Goal: Check status: Check status

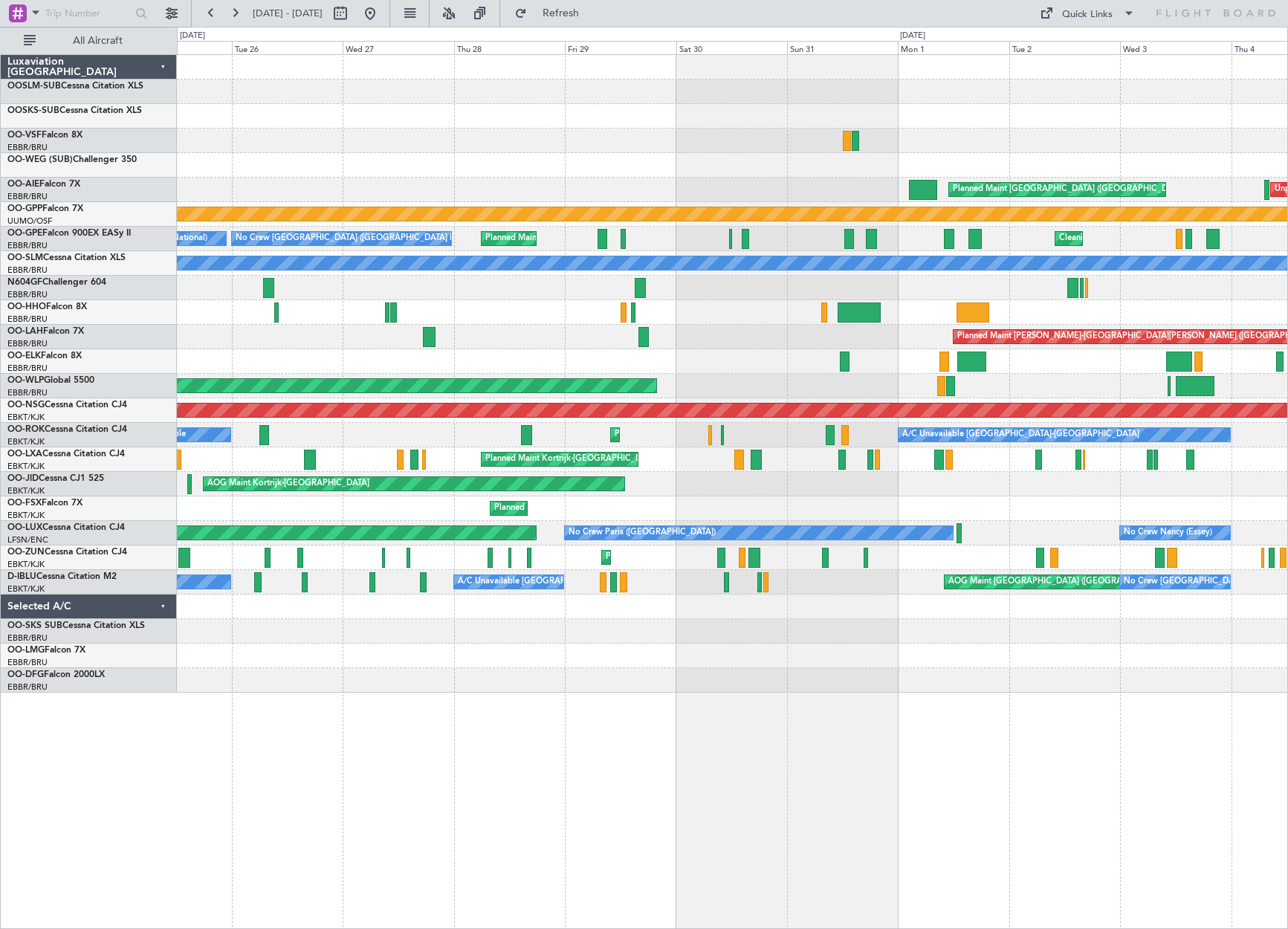
click at [860, 339] on div "Planned Maint [PERSON_NAME]-[GEOGRAPHIC_DATA][PERSON_NAME] ([GEOGRAPHIC_DATA][P…" at bounding box center [732, 337] width 1110 height 25
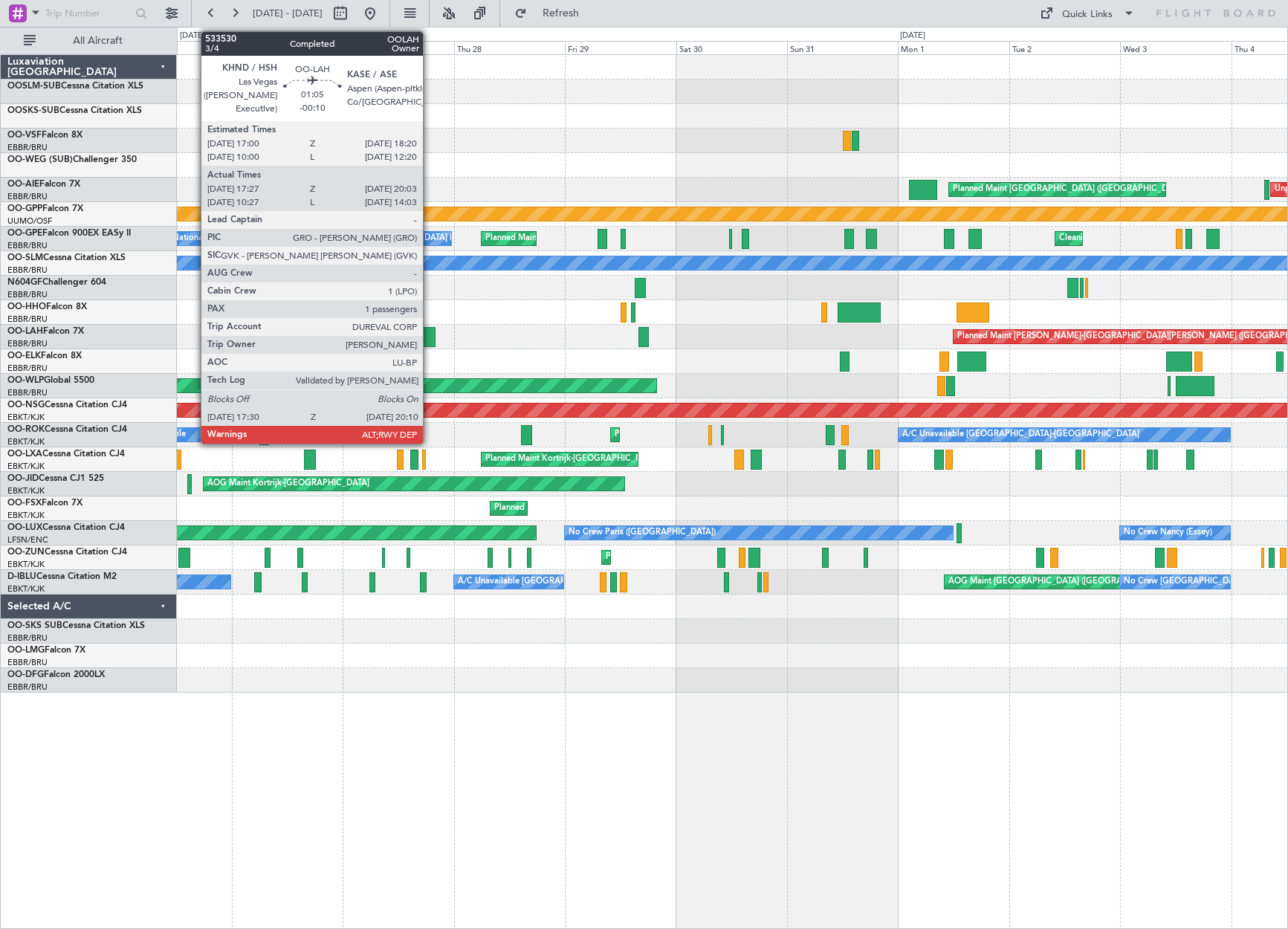
click at [429, 335] on div at bounding box center [429, 337] width 12 height 20
click at [427, 337] on div at bounding box center [429, 337] width 12 height 20
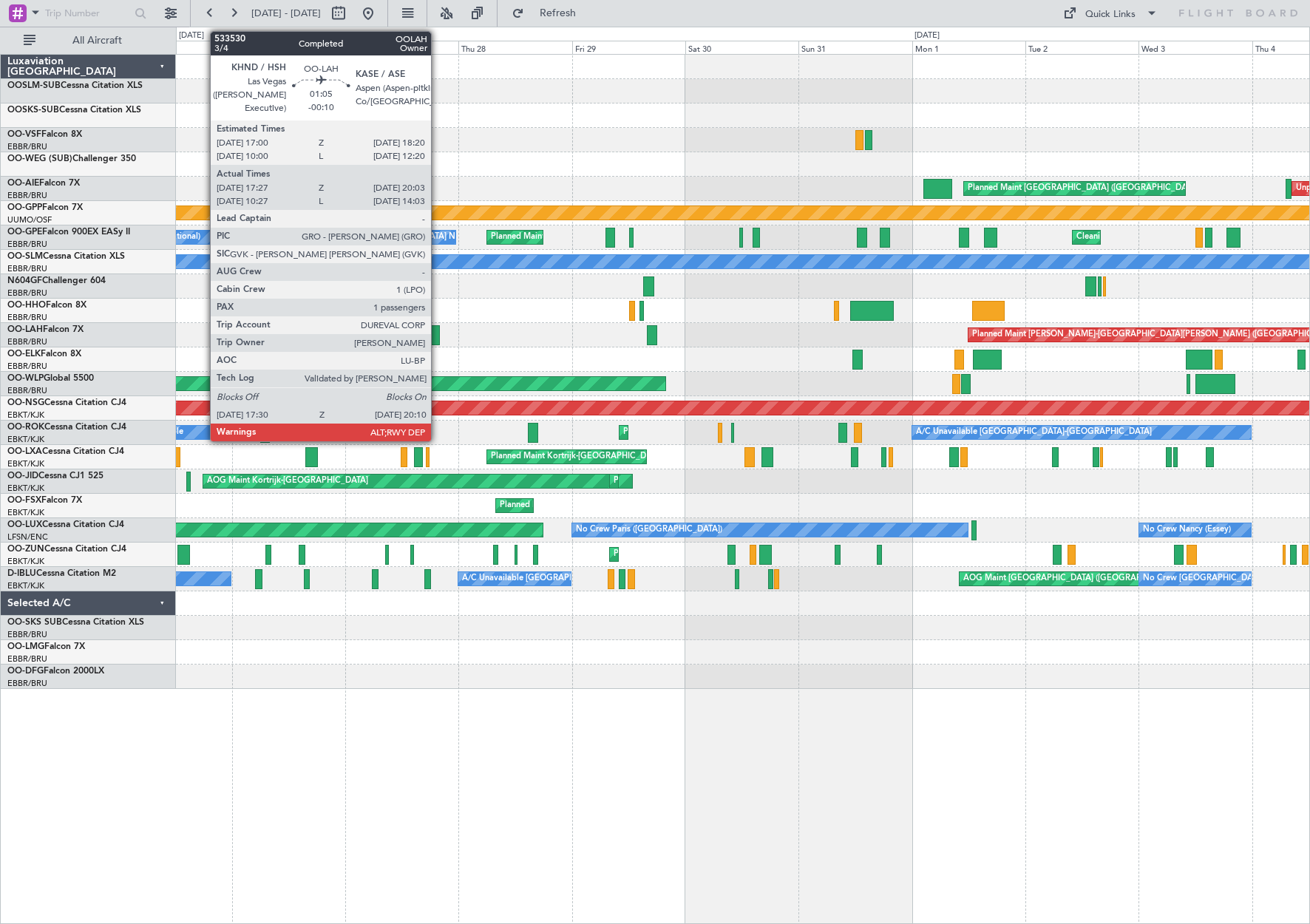
click at [438, 335] on div at bounding box center [433, 335] width 13 height 20
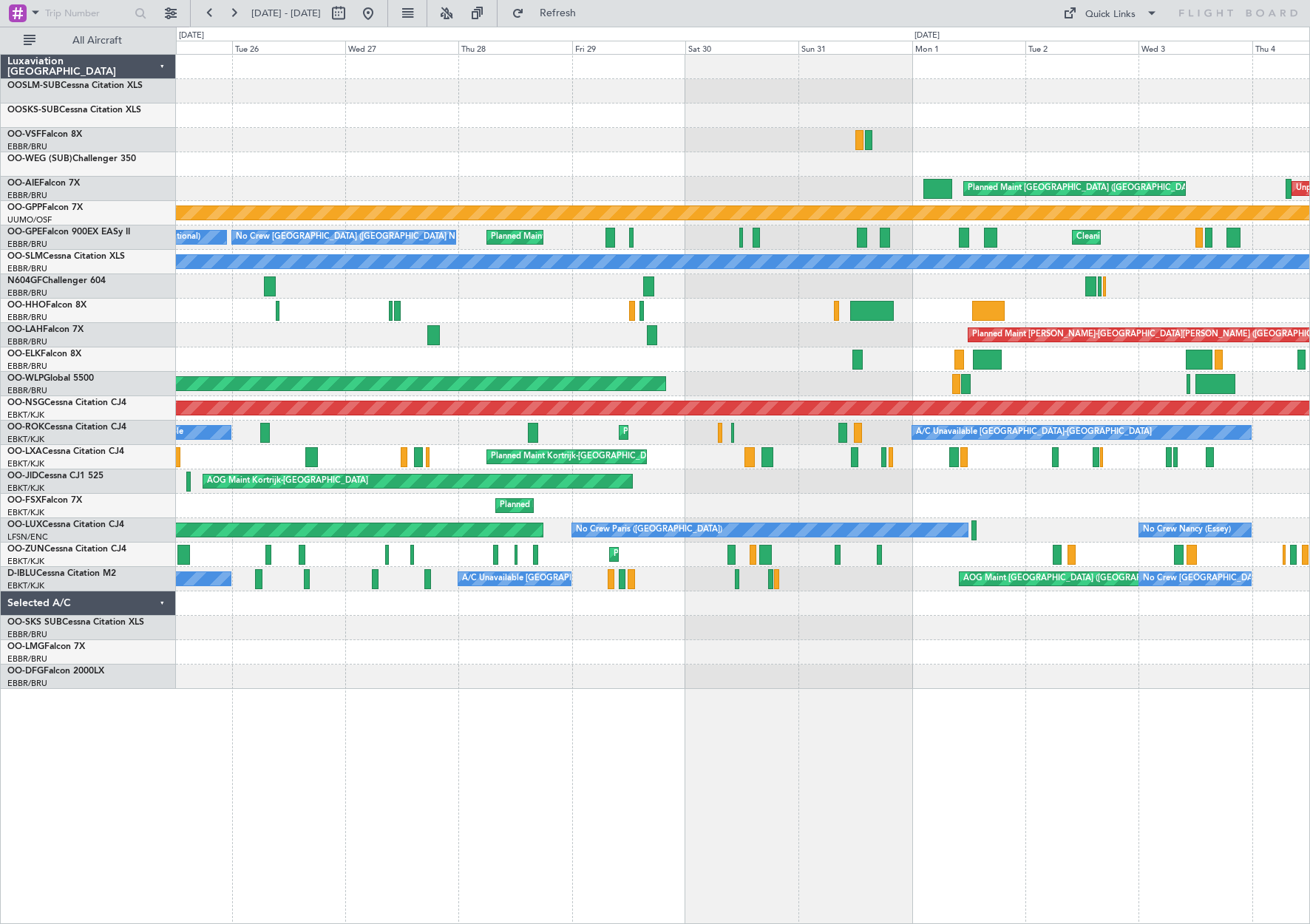
click at [7, 739] on div "Luxaviation [GEOGRAPHIC_DATA] OOSLM-SUB Cessna Citation XLS OOSKS-SUB Cessna Ci…" at bounding box center [88, 489] width 175 height 870
